Goal: Task Accomplishment & Management: Use online tool/utility

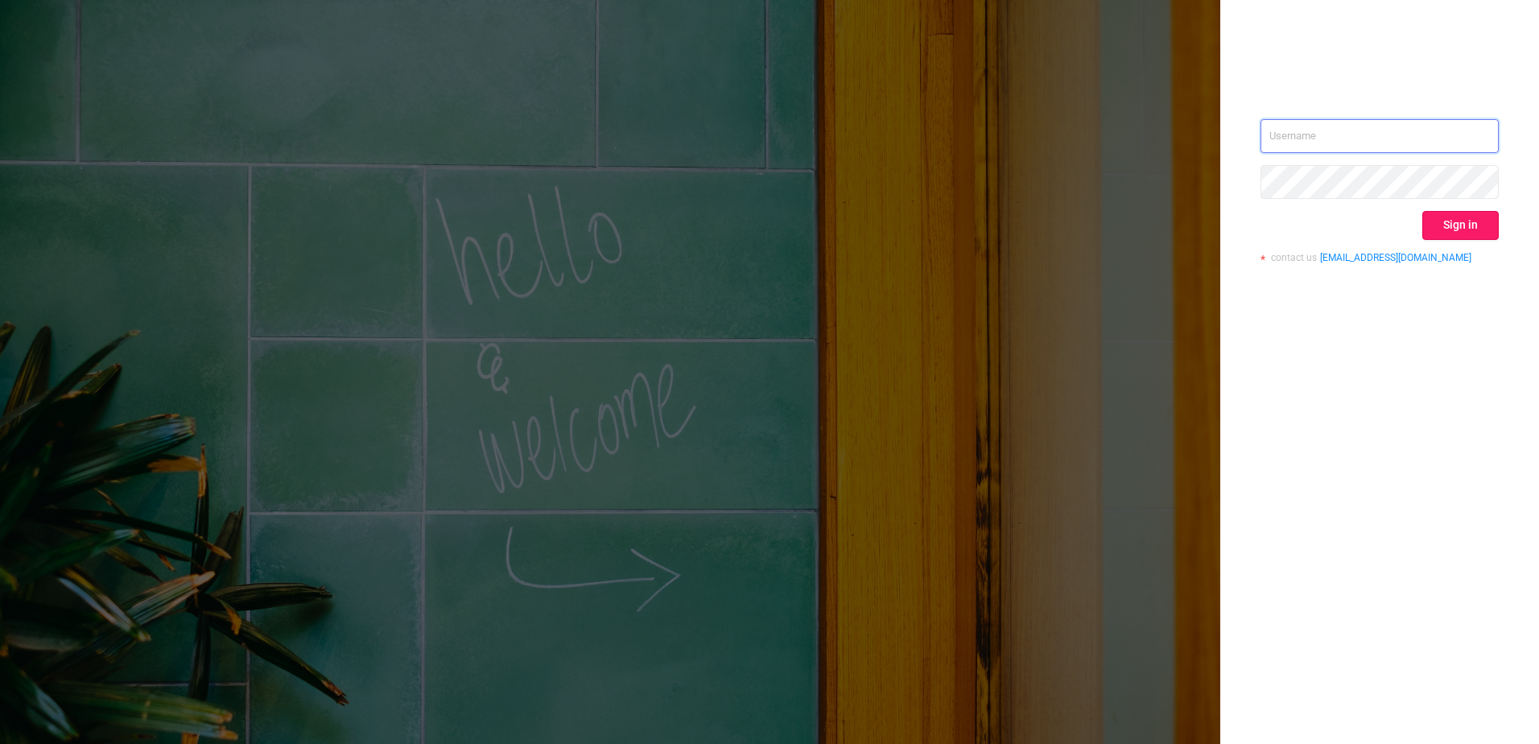
type input "[PERSON_NAME][EMAIL_ADDRESS][DOMAIN_NAME]"
click at [1458, 211] on button "Sign in" at bounding box center [1460, 225] width 76 height 29
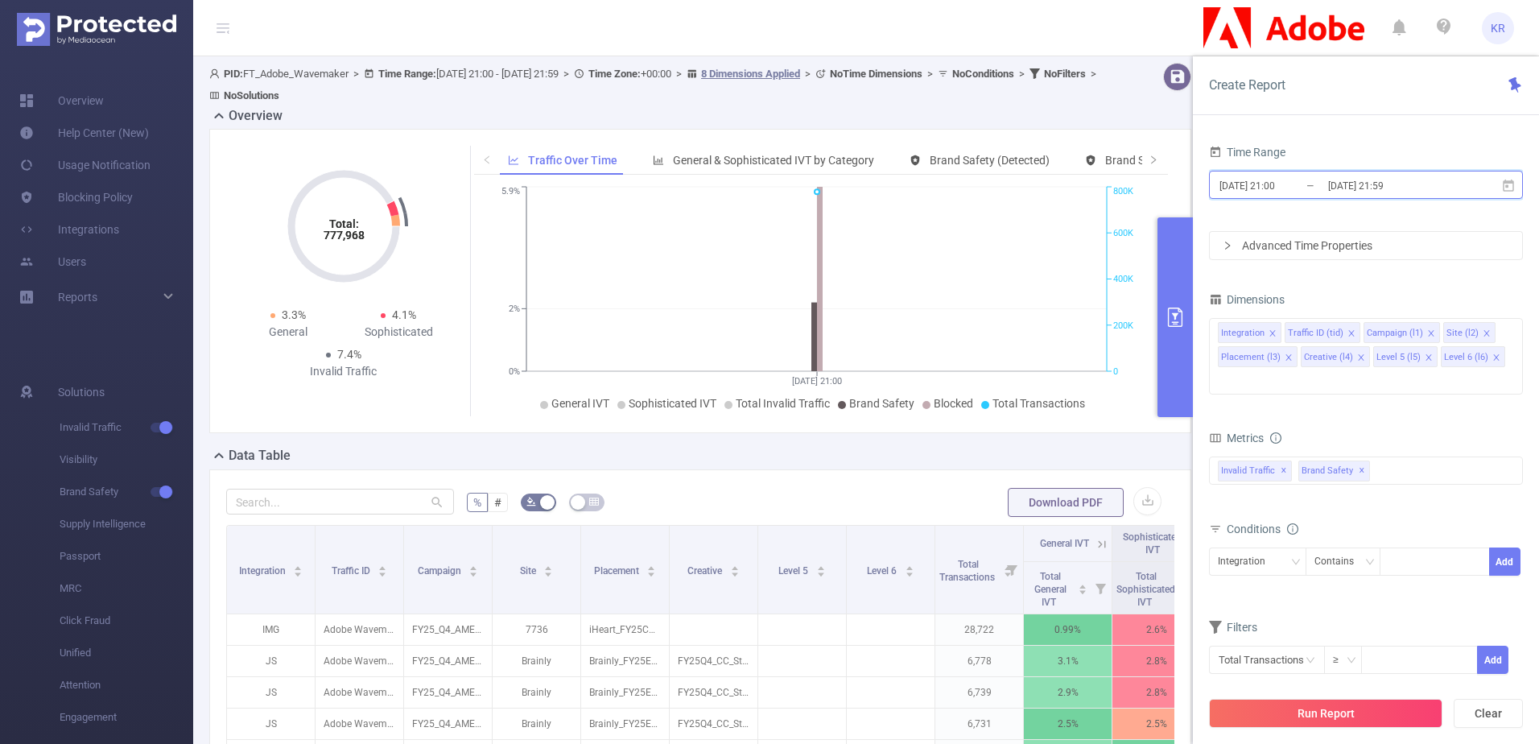
click at [1501, 186] on icon at bounding box center [1508, 186] width 14 height 14
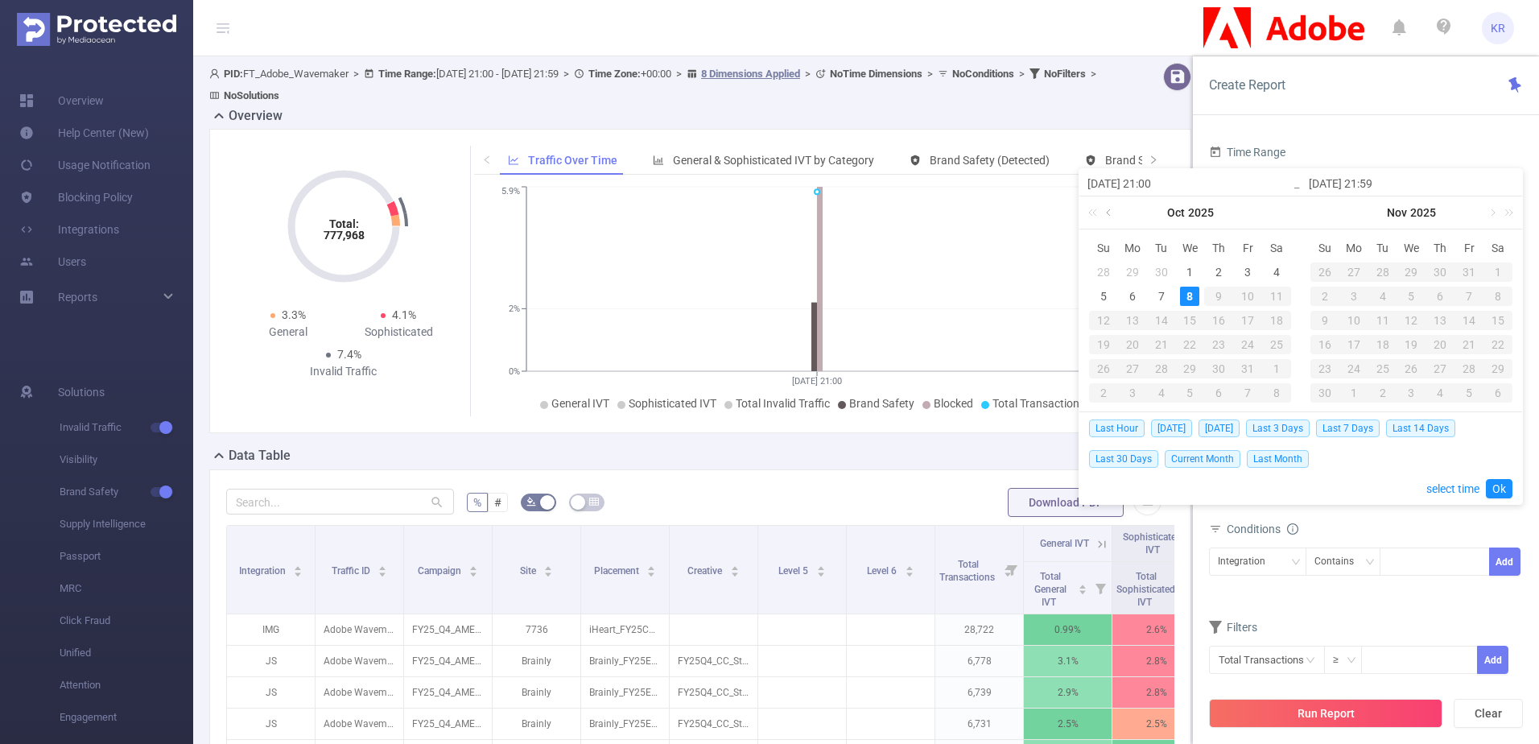
click at [1106, 206] on link at bounding box center [1109, 212] width 14 height 32
click at [1275, 364] on div "30" at bounding box center [1276, 368] width 19 height 19
click at [1331, 215] on link at bounding box center [1331, 212] width 14 height 32
click at [1410, 295] on div "8" at bounding box center [1410, 295] width 19 height 19
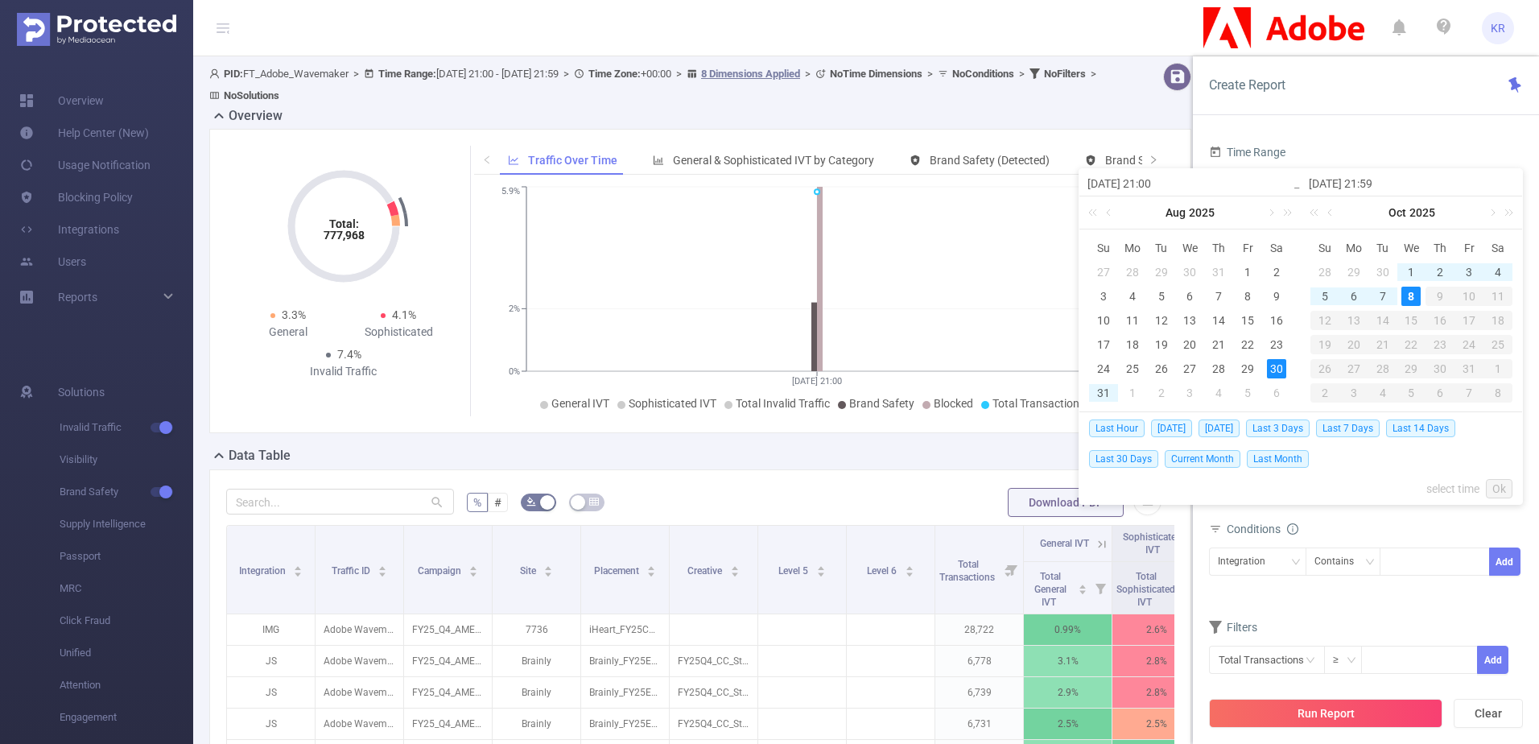
type input "[DATE] 21:00"
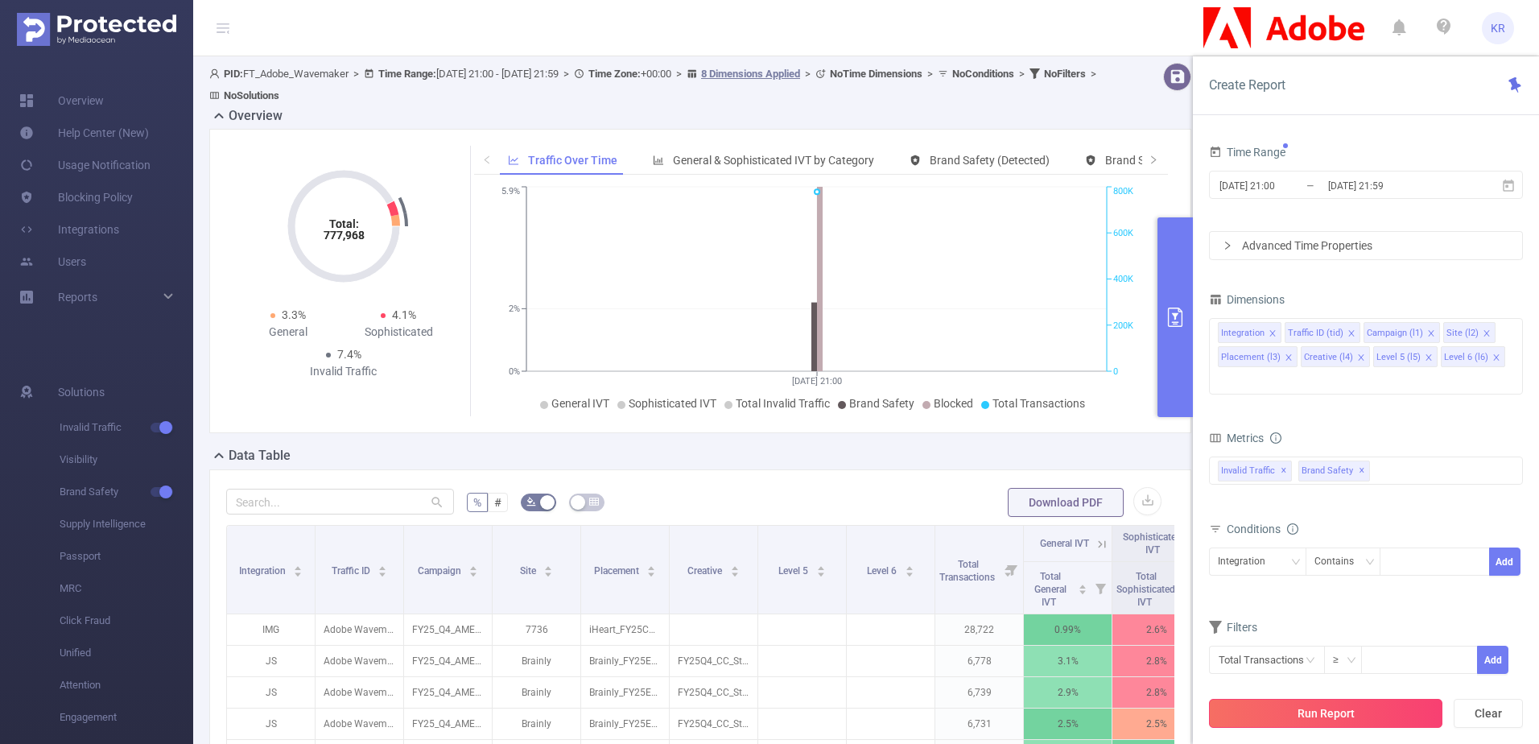
click at [1358, 715] on button "Run Report" at bounding box center [1325, 712] width 233 height 29
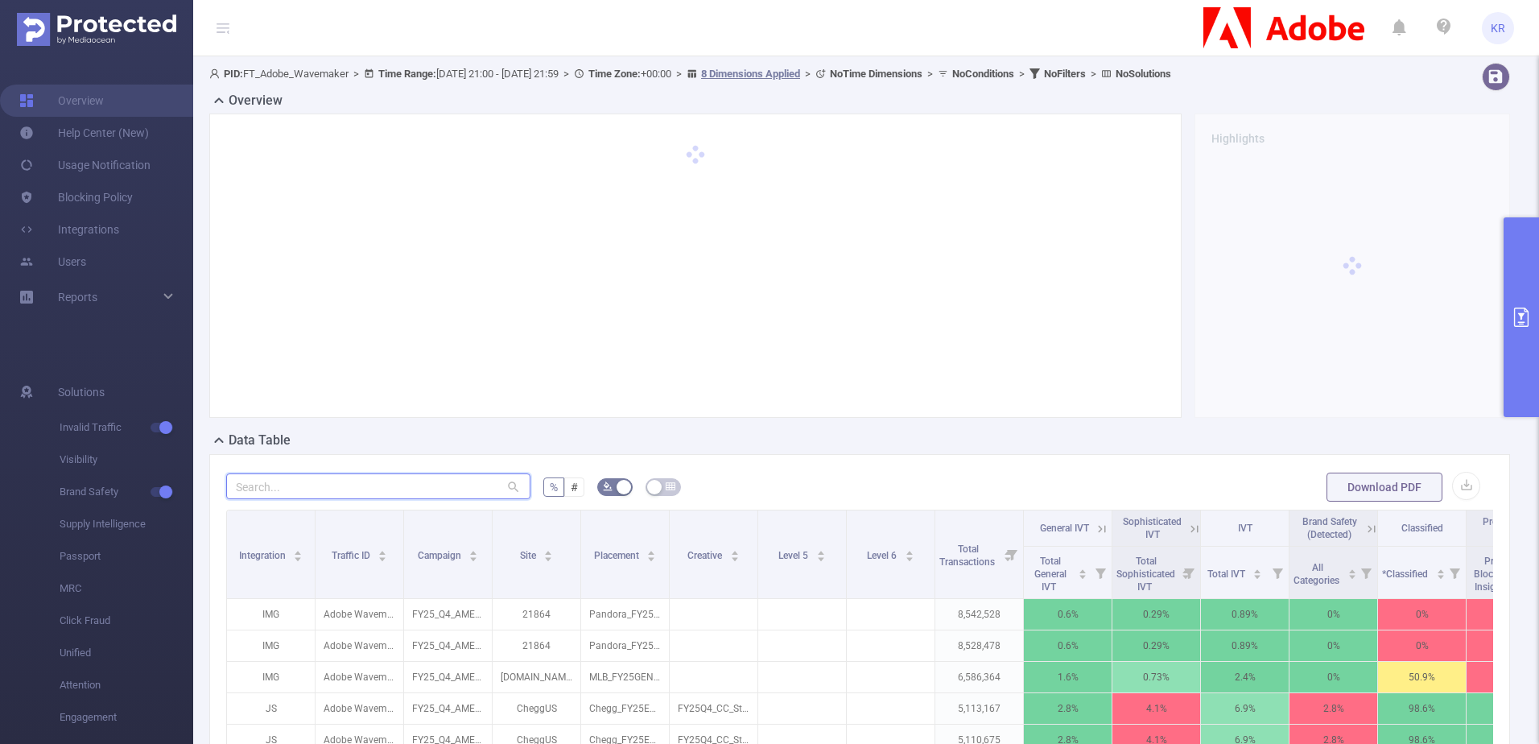
click at [383, 482] on input "text" at bounding box center [378, 486] width 304 height 26
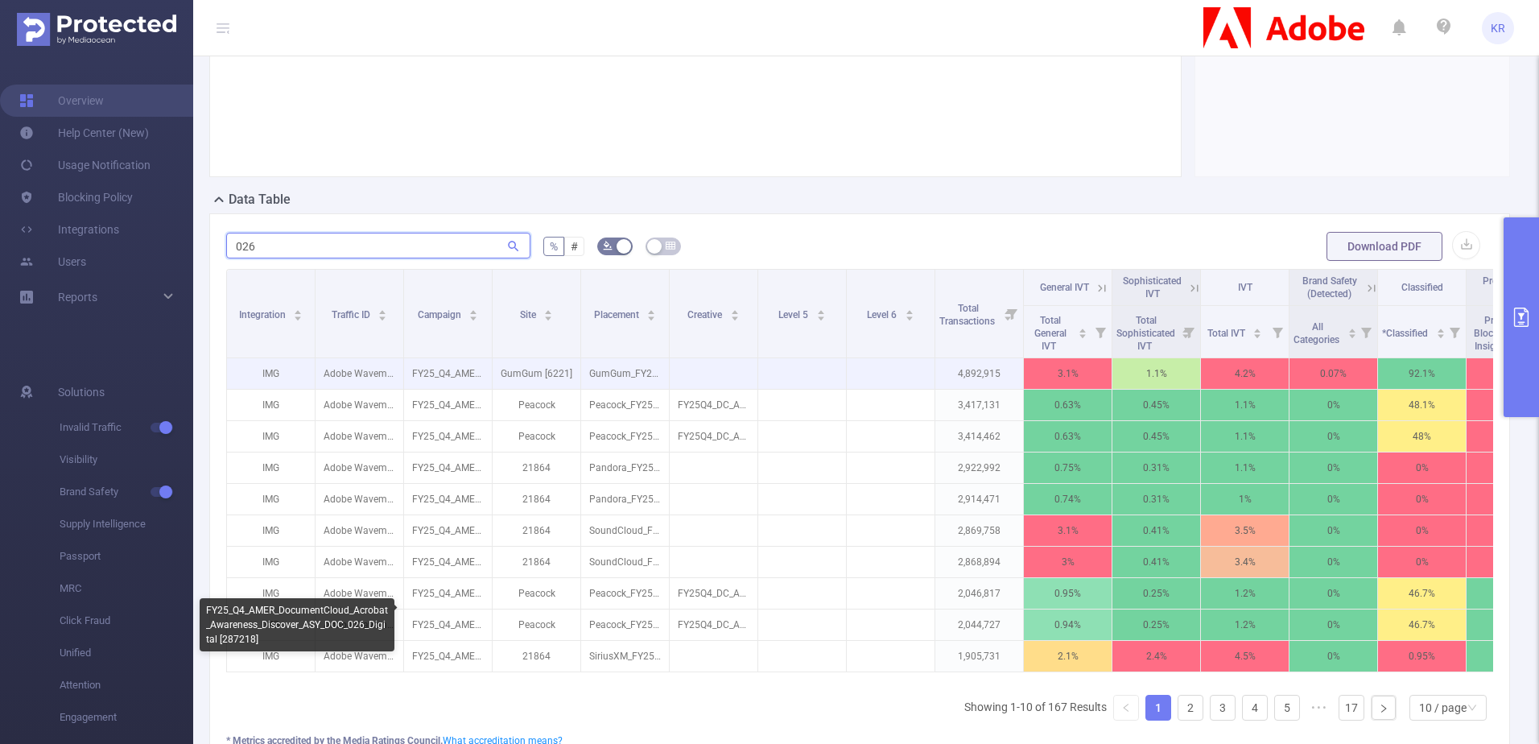
scroll to position [241, 0]
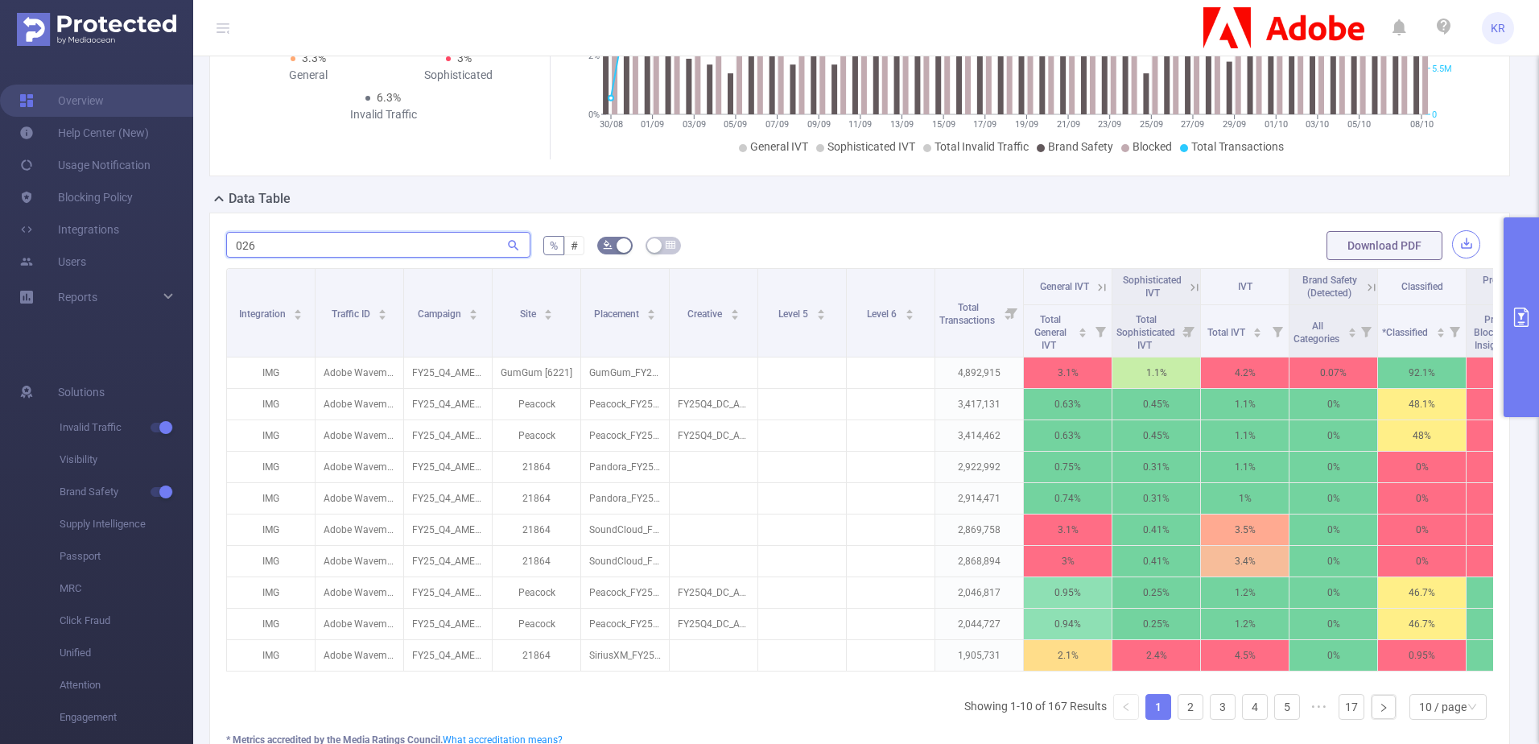
type input "026"
click at [1456, 249] on button "button" at bounding box center [1466, 244] width 28 height 28
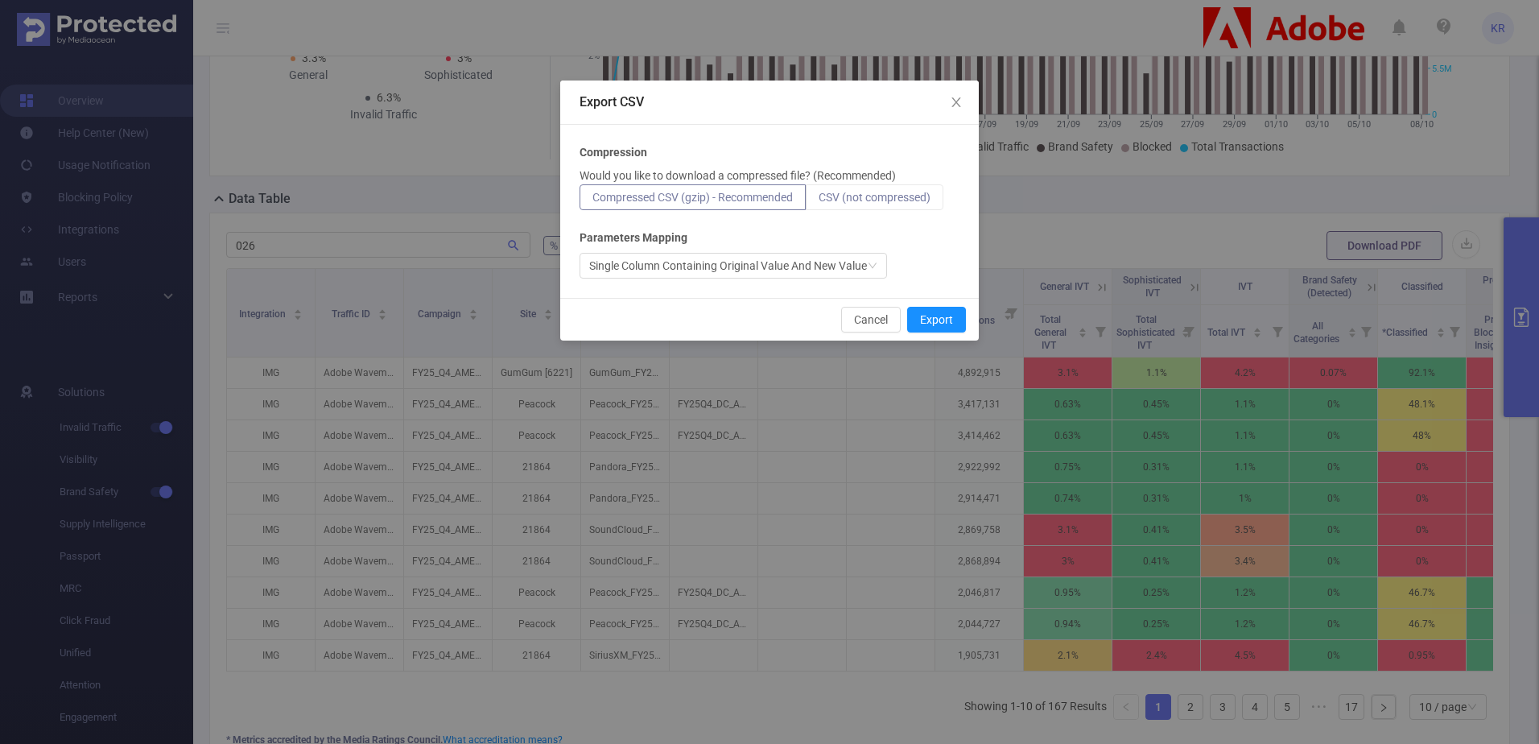
click at [924, 200] on span "CSV (not compressed)" at bounding box center [874, 197] width 112 height 13
click at [818, 201] on input "CSV (not compressed)" at bounding box center [818, 201] width 0 height 0
click at [946, 308] on button "Export" at bounding box center [936, 320] width 59 height 26
